Goal: Task Accomplishment & Management: Complete application form

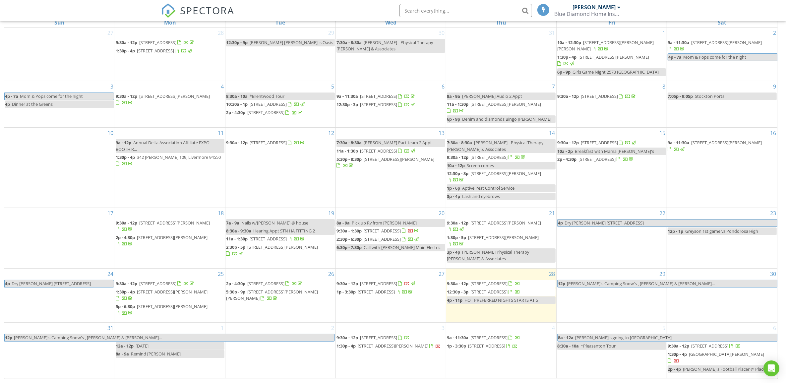
click at [368, 223] on div "20 8a - 9a Pick up Rv from [GEOGRAPHIC_DATA] 9:30a - 1:30p [STREET_ADDRESS] 2:3…" at bounding box center [391, 238] width 110 height 60
click at [384, 207] on link "Event" at bounding box center [390, 206] width 34 height 11
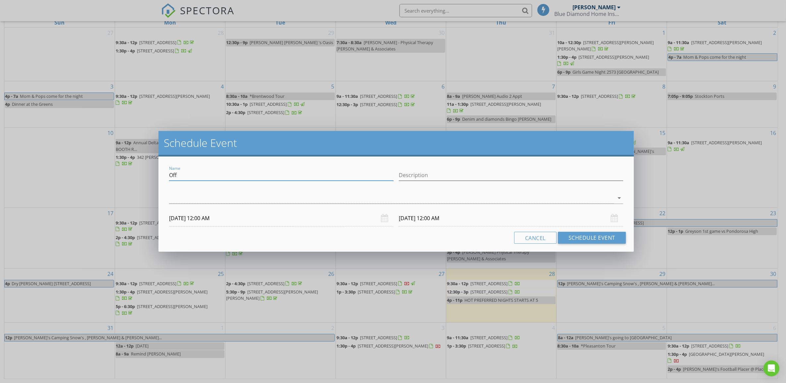
drag, startPoint x: 213, startPoint y: 179, endPoint x: 158, endPoint y: 180, distance: 54.7
click at [158, 180] on div "Schedule Event Name Off Description arrow_drop_down [DATE] 12:00 AM [DATE] 12:0…" at bounding box center [393, 191] width 786 height 383
type input "[PERSON_NAME] VP Off"
click at [176, 199] on div at bounding box center [391, 198] width 445 height 11
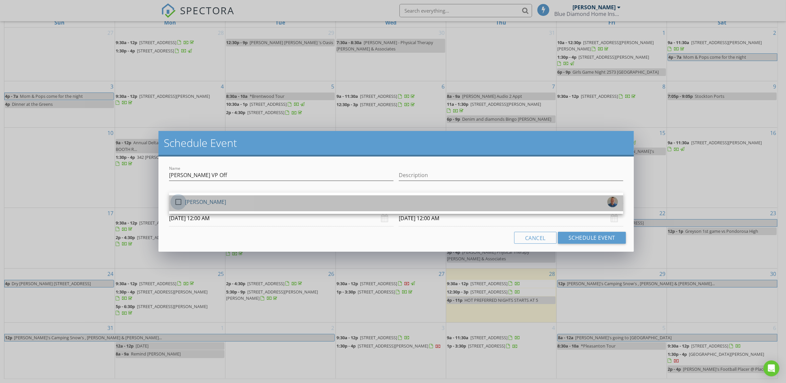
click at [177, 202] on div at bounding box center [178, 201] width 11 height 11
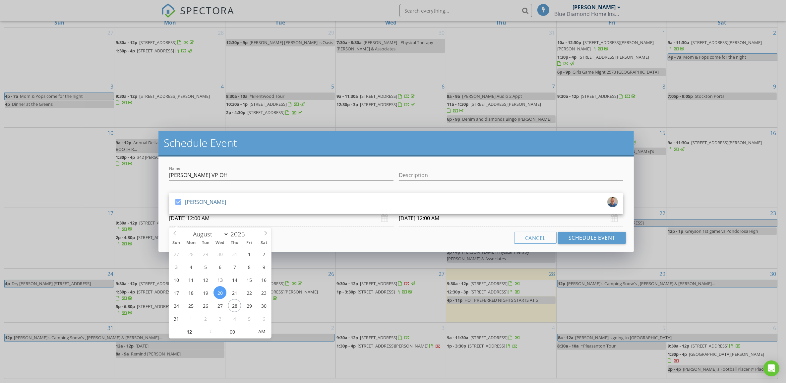
click at [215, 218] on input "[DATE] 12:00 AM" at bounding box center [281, 218] width 225 height 16
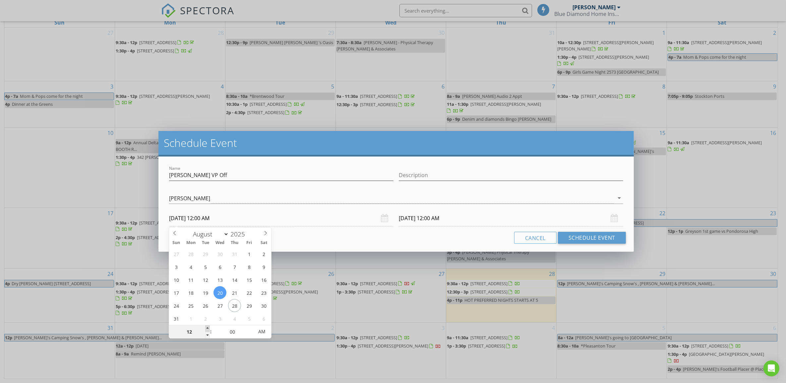
type input "01"
type input "[DATE] 1:00 AM"
click at [207, 327] on span at bounding box center [207, 328] width 5 height 7
type input "02"
type input "[DATE] 2:00 AM"
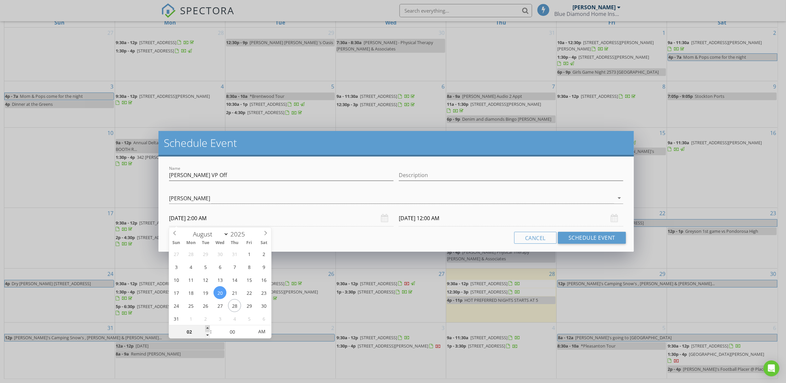
click at [207, 327] on span at bounding box center [207, 328] width 5 height 7
type input "[DATE] 2:00 AM"
type input "03"
type input "[DATE] 3:00 AM"
click at [207, 327] on span at bounding box center [207, 328] width 5 height 7
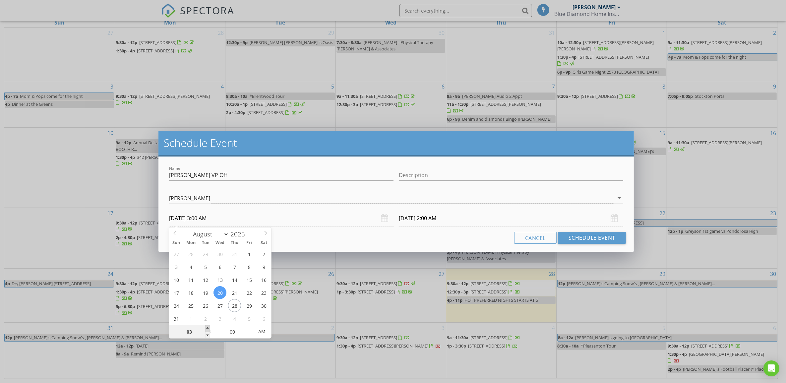
type input "[DATE] 3:00 AM"
type input "04"
type input "[DATE] 4:00 AM"
click at [207, 327] on span at bounding box center [207, 328] width 5 height 7
type input "[DATE] 4:00 AM"
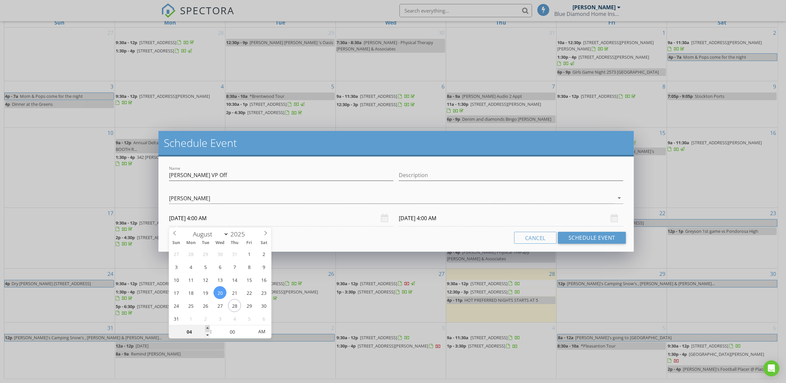
type input "05"
type input "[DATE] 5:00 AM"
click at [207, 327] on span at bounding box center [207, 328] width 5 height 7
type input "[DATE] 5:00 AM"
type input "06"
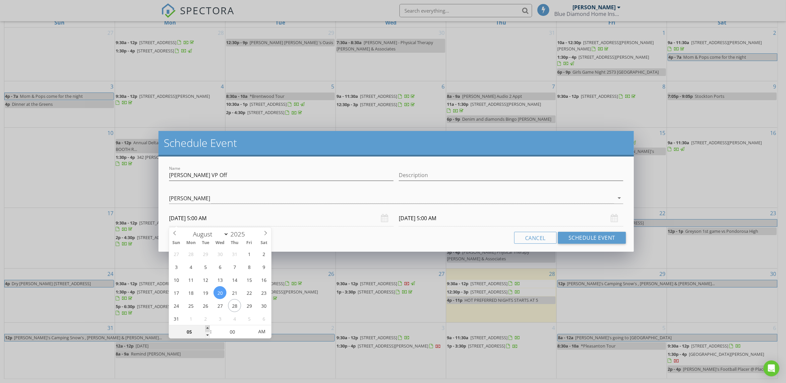
type input "[DATE] 6:00 AM"
click at [207, 327] on span at bounding box center [207, 328] width 5 height 7
type input "[DATE] 6:00 AM"
type input "07"
type input "[DATE] 7:00 AM"
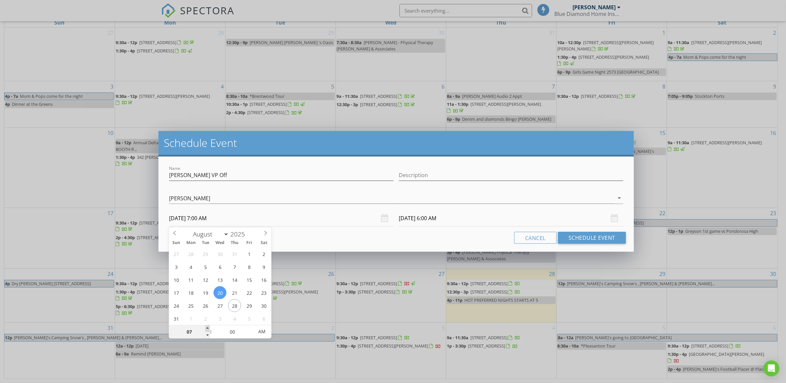
click at [207, 327] on span at bounding box center [207, 328] width 5 height 7
type input "08"
type input "[DATE] 8:00 AM"
click at [207, 327] on span at bounding box center [207, 328] width 5 height 7
type input "[DATE] 8:00 AM"
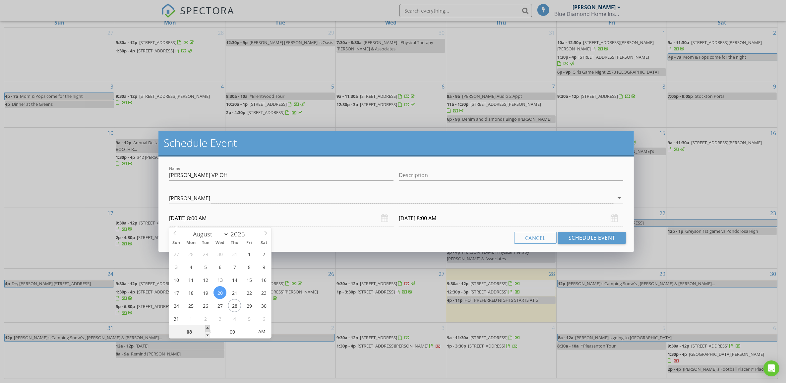
type input "09"
type input "[DATE] 9:00 AM"
click at [207, 327] on span at bounding box center [207, 328] width 5 height 7
type input "10"
type input "[DATE] 10:00 AM"
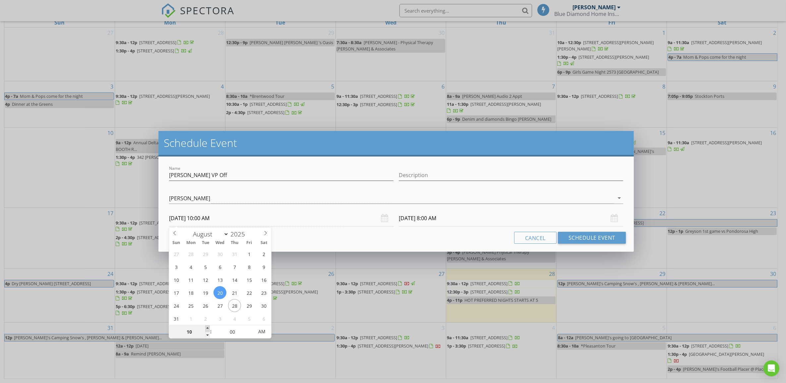
click at [207, 327] on span at bounding box center [207, 328] width 5 height 7
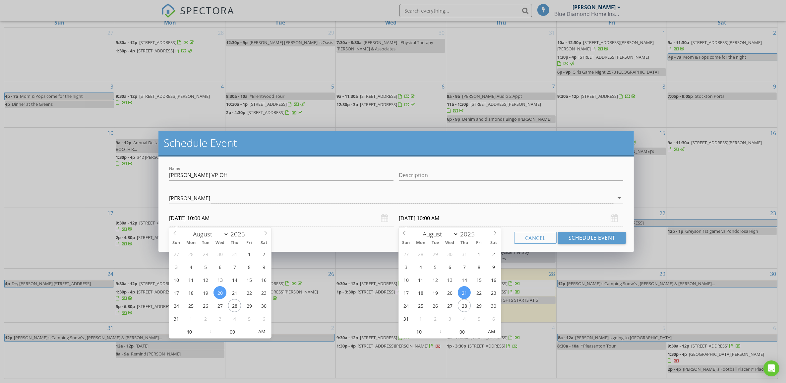
click at [442, 219] on input "[DATE] 10:00 AM" at bounding box center [511, 218] width 225 height 16
type input "[DATE] 10:00 AM"
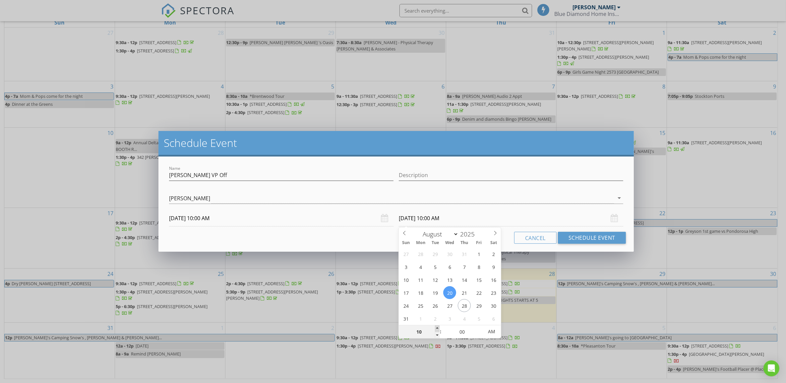
type input "11"
type input "[DATE] 11:00 AM"
click at [437, 326] on span at bounding box center [437, 328] width 5 height 7
type input "12"
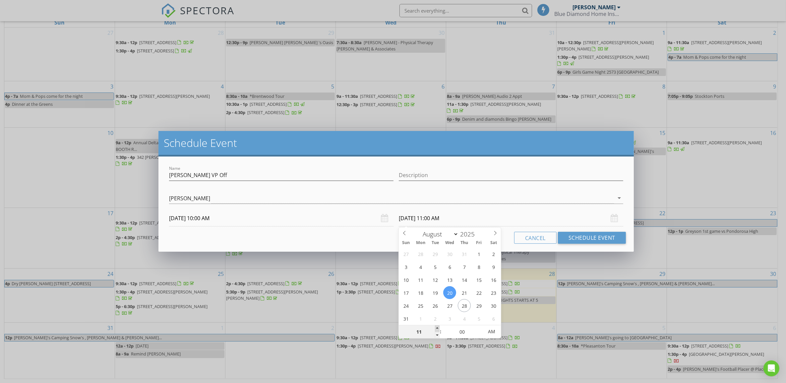
type input "[DATE] 12:00 PM"
type input "01"
type input "[DATE] 1:00 PM"
click at [437, 326] on span at bounding box center [437, 328] width 5 height 7
type input "02"
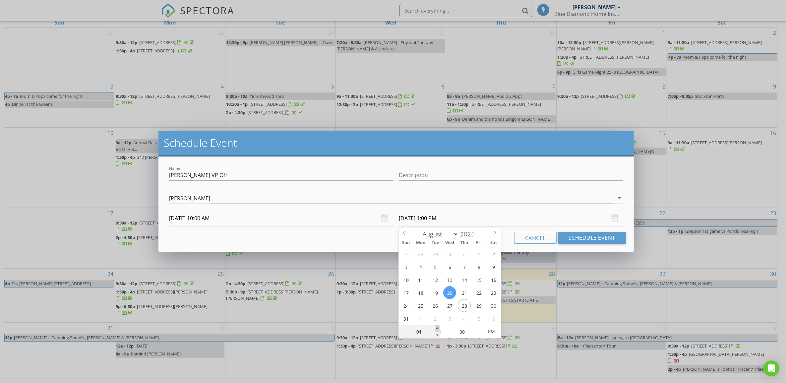
type input "[DATE] 2:00 PM"
click at [437, 326] on span at bounding box center [437, 328] width 5 height 7
type input "03"
type input "[DATE] 3:00 PM"
click at [437, 326] on span at bounding box center [437, 328] width 5 height 7
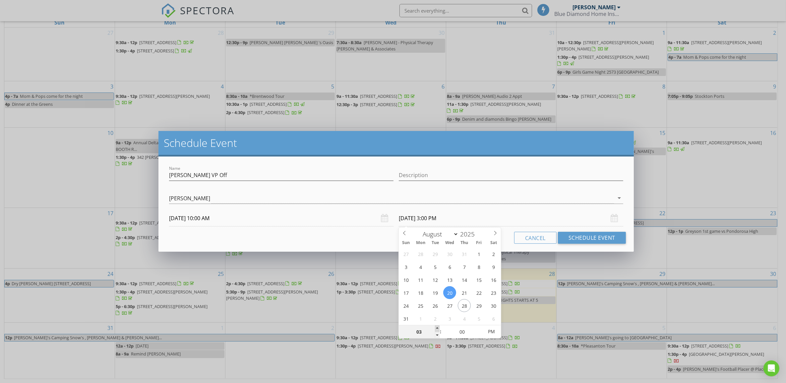
type input "04"
type input "[DATE] 4:00 PM"
click at [437, 326] on span at bounding box center [437, 328] width 5 height 7
type input "05"
type input "[DATE] 5:00 PM"
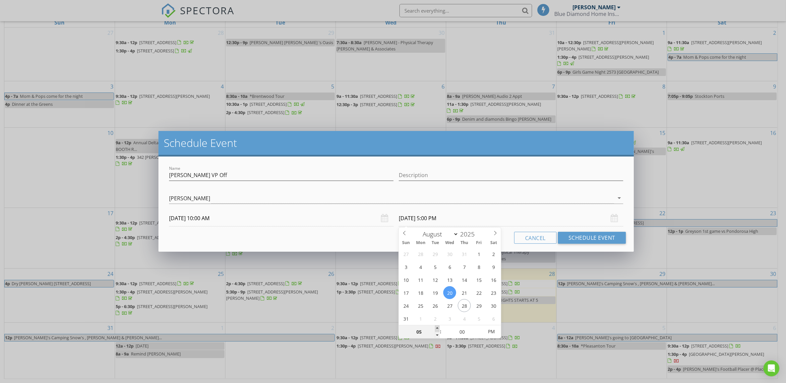
click at [437, 326] on span at bounding box center [437, 328] width 5 height 7
type input "04"
type input "[DATE] 4:00 PM"
click at [436, 332] on span at bounding box center [437, 335] width 5 height 7
type input "03"
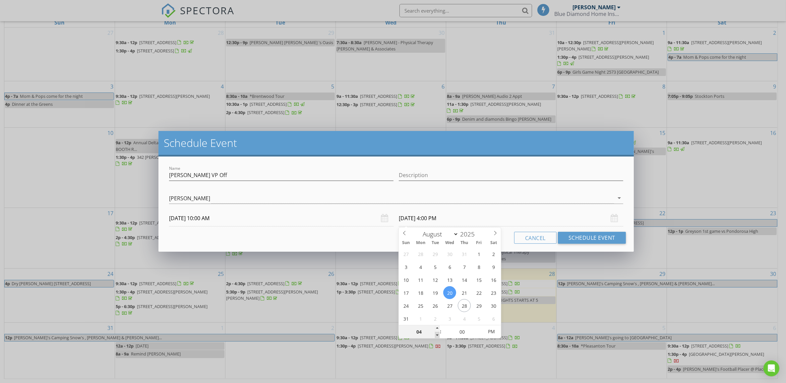
type input "[DATE] 3:00 PM"
click at [436, 332] on span at bounding box center [437, 335] width 5 height 7
type input "02"
type input "[DATE] 2:00 PM"
click at [436, 332] on span at bounding box center [437, 335] width 5 height 7
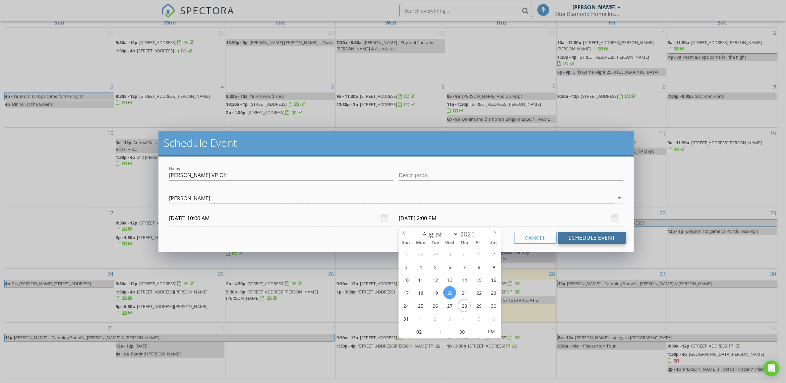
click at [579, 237] on button "Schedule Event" at bounding box center [592, 238] width 68 height 12
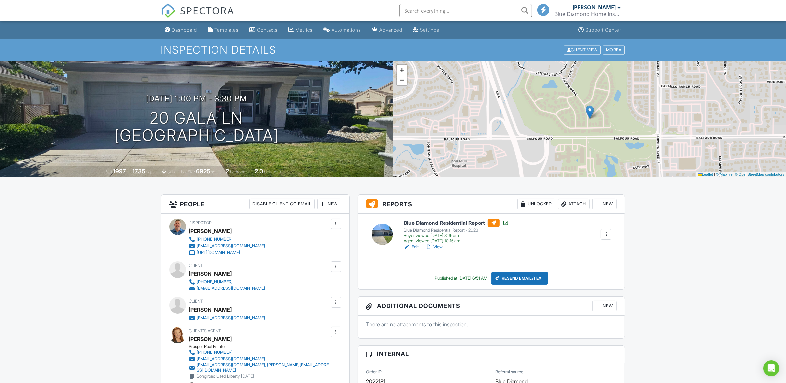
click at [604, 7] on div "[PERSON_NAME]" at bounding box center [594, 7] width 43 height 7
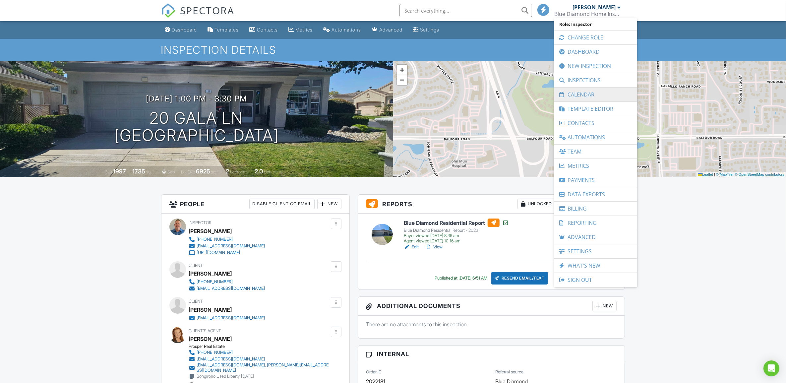
click at [587, 93] on link "Calendar" at bounding box center [596, 95] width 76 height 14
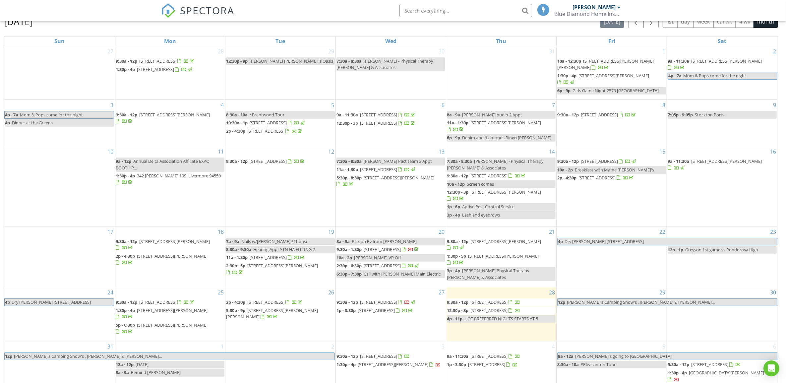
scroll to position [88, 0]
